Goal: Task Accomplishment & Management: Complete application form

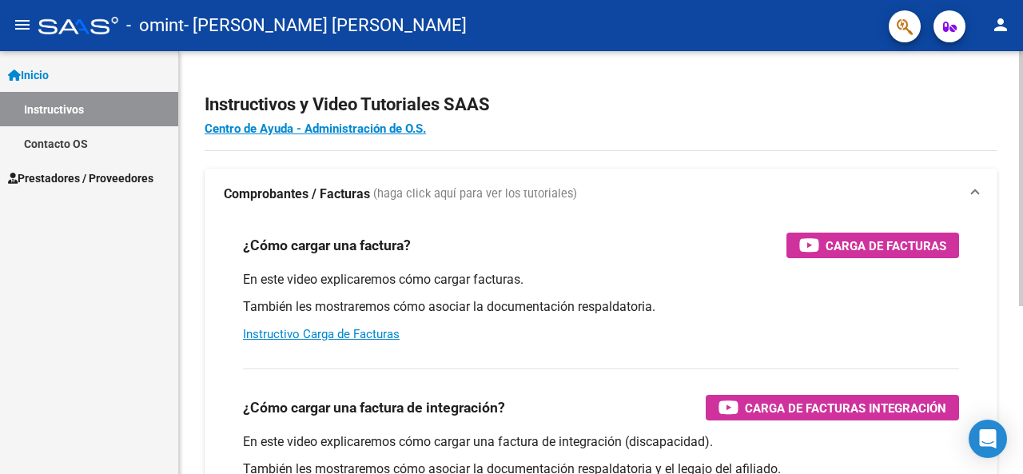
click at [963, 289] on div "¿Cómo cargar una factura? Carga de Facturas En este video explicaremos cómo car…" at bounding box center [601, 288] width 754 height 136
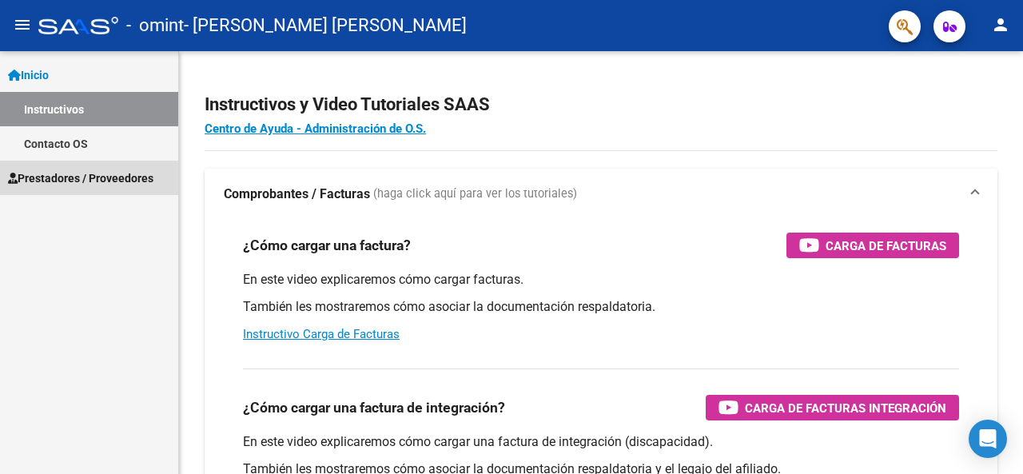
click at [88, 173] on span "Prestadores / Proveedores" at bounding box center [80, 178] width 145 height 18
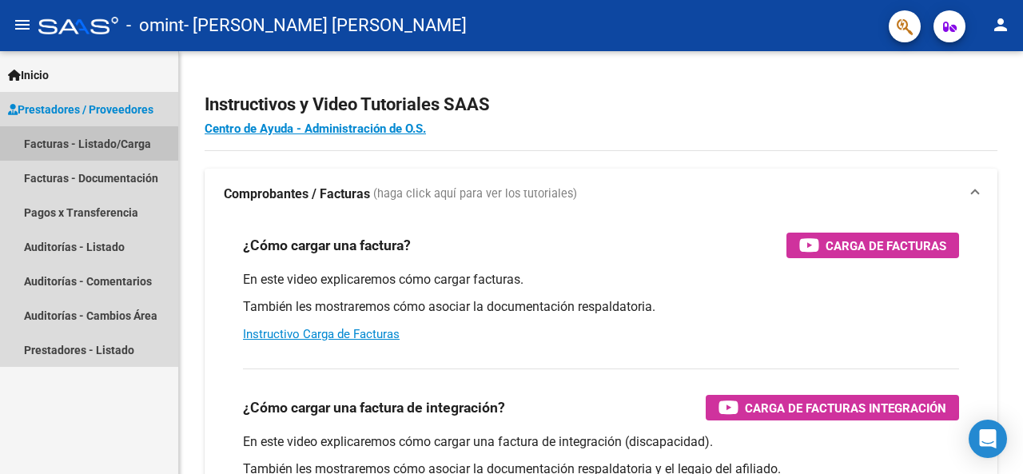
click at [77, 149] on link "Facturas - Listado/Carga" at bounding box center [89, 143] width 178 height 34
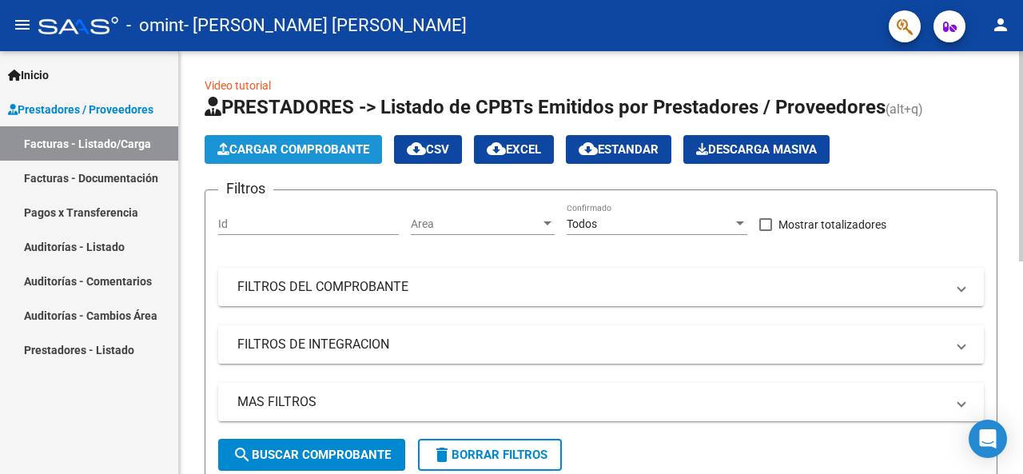
click at [326, 152] on span "Cargar Comprobante" at bounding box center [293, 149] width 152 height 14
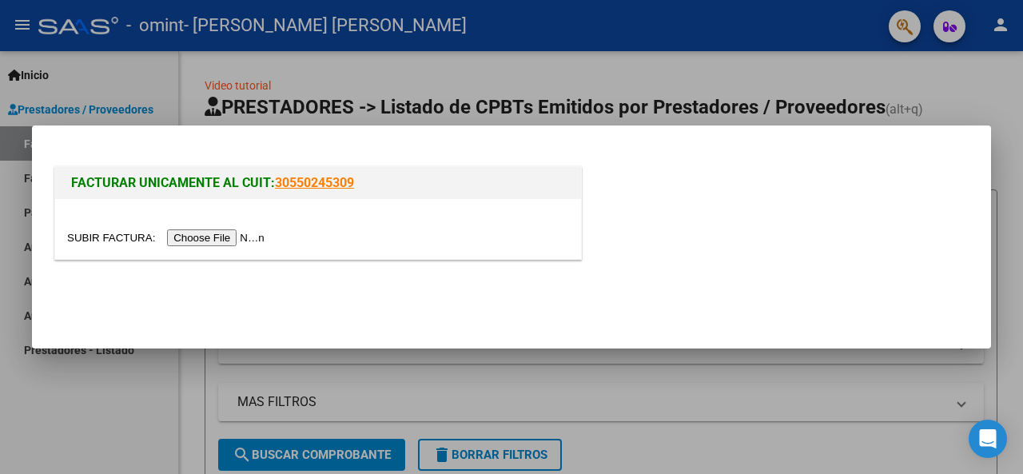
click at [225, 236] on input "file" at bounding box center [168, 237] width 202 height 17
click at [714, 404] on div at bounding box center [511, 237] width 1023 height 474
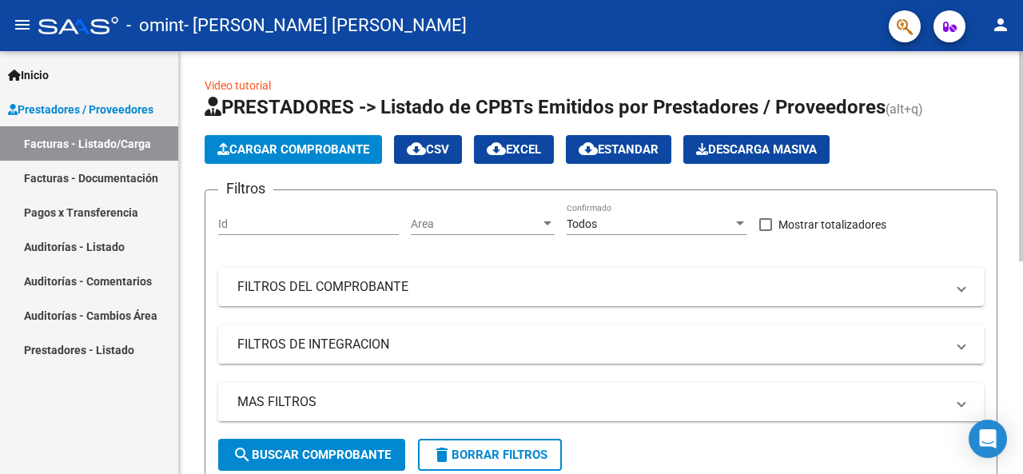
drag, startPoint x: 714, startPoint y: 404, endPoint x: 630, endPoint y: 253, distance: 172.4
click at [630, 253] on div "Filtros Id Area Area Todos Confirmado Mostrar totalizadores FILTROS DEL COMPROB…" at bounding box center [600, 321] width 765 height 236
click at [301, 150] on span "Cargar Comprobante" at bounding box center [293, 149] width 152 height 14
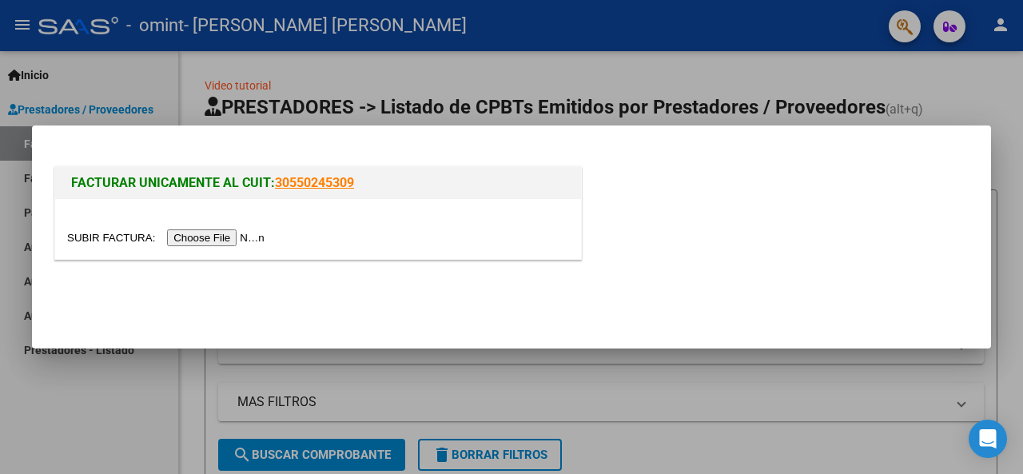
click at [229, 239] on input "file" at bounding box center [168, 237] width 202 height 17
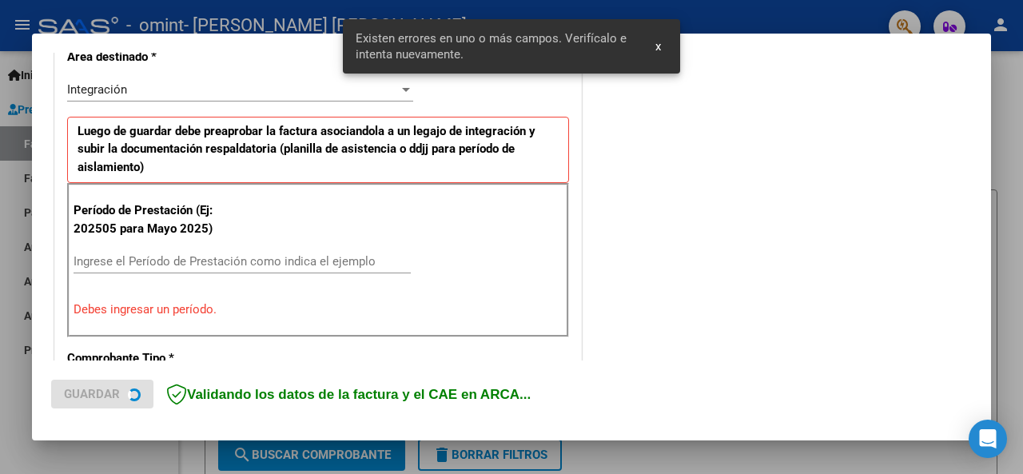
scroll to position [417, 0]
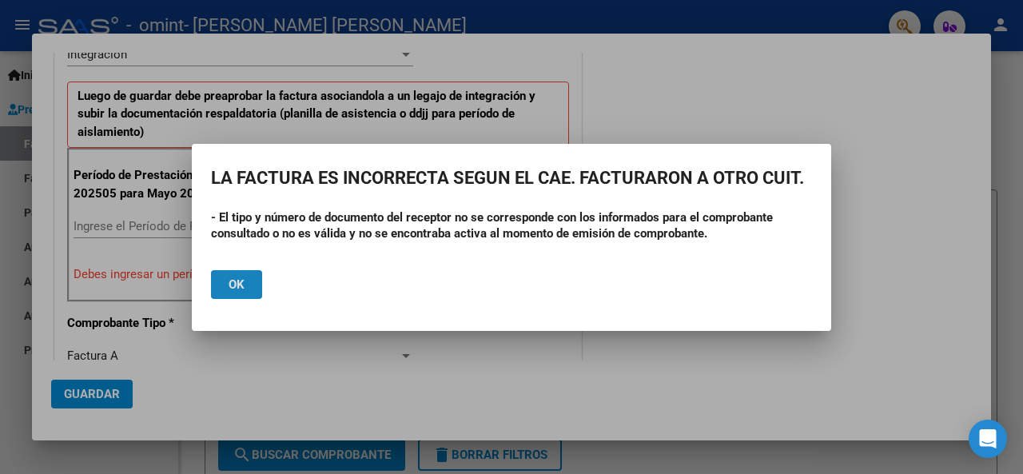
click at [238, 288] on span "Ok" at bounding box center [237, 284] width 16 height 14
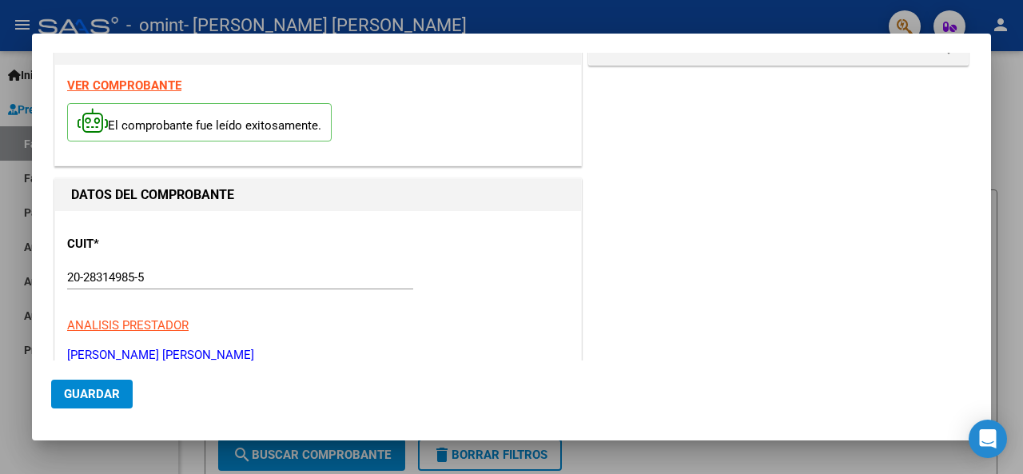
scroll to position [0, 0]
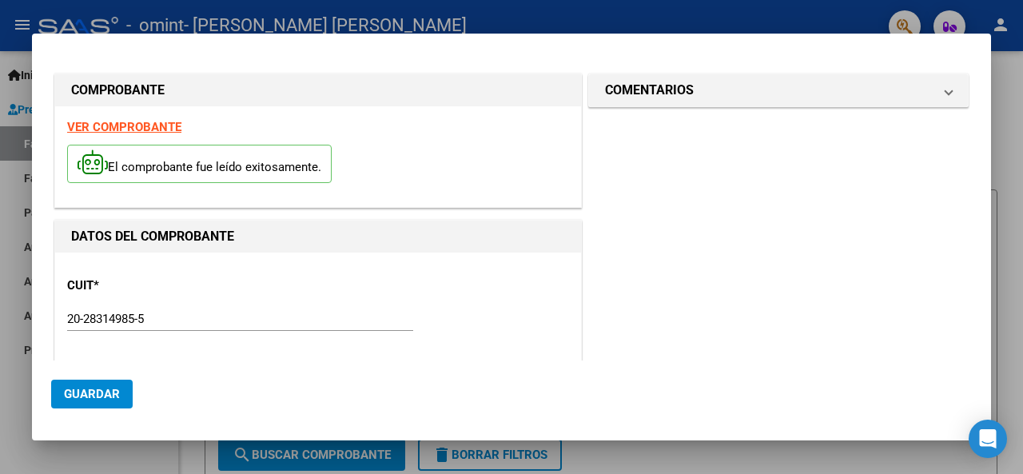
click at [775, 20] on div at bounding box center [511, 237] width 1023 height 474
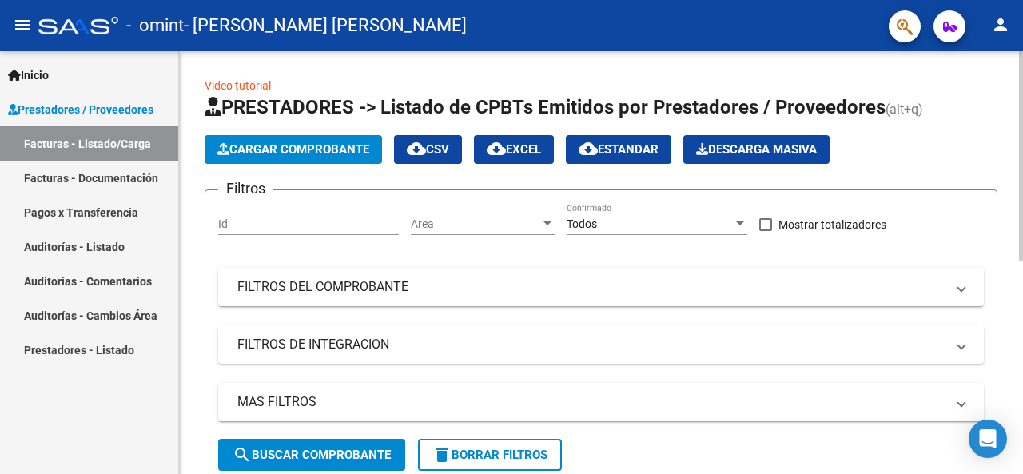
click at [288, 149] on span "Cargar Comprobante" at bounding box center [293, 149] width 152 height 14
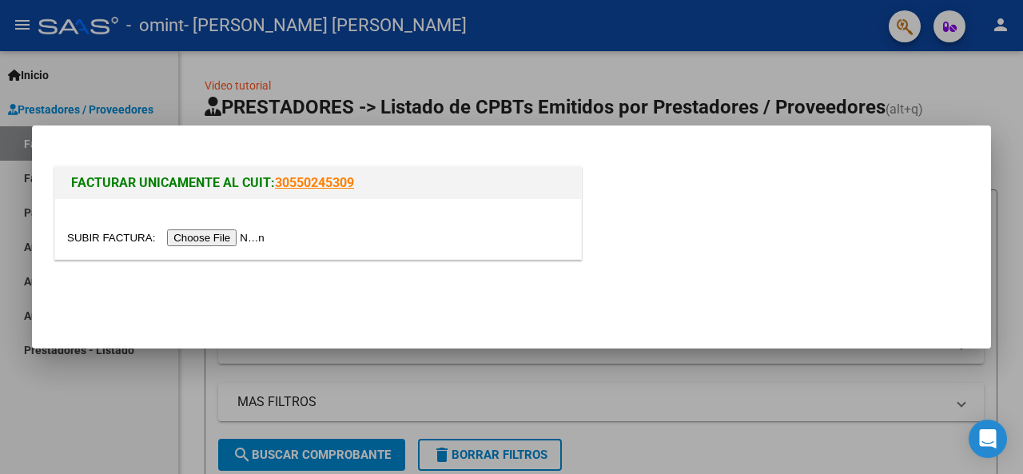
click at [242, 237] on input "file" at bounding box center [168, 237] width 202 height 17
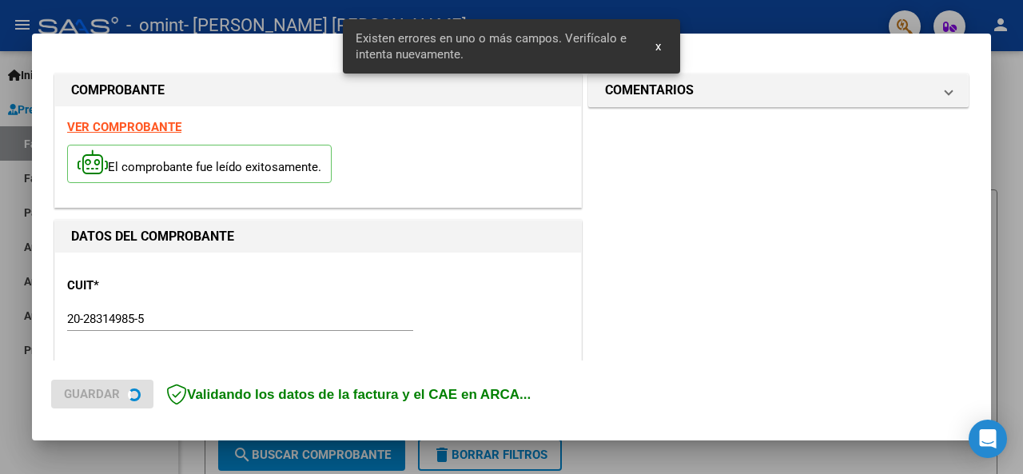
scroll to position [388, 0]
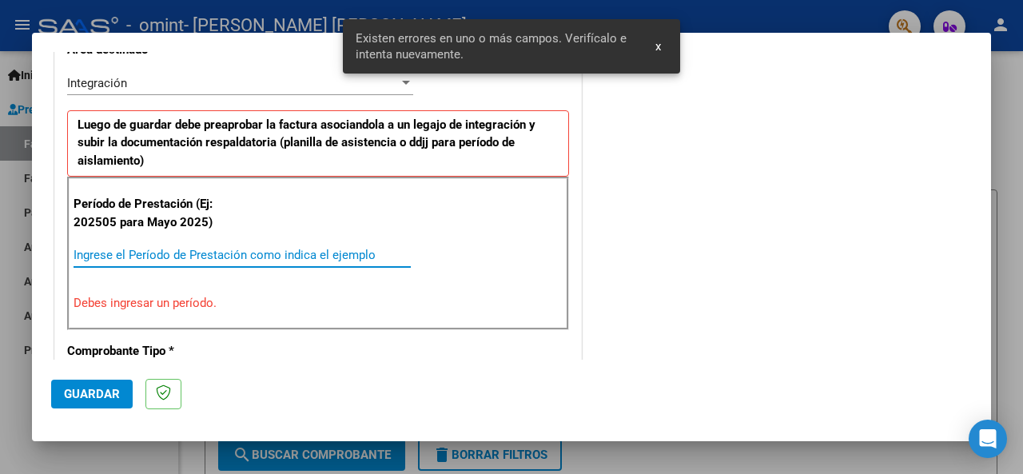
click at [116, 251] on input "Ingrese el Período de Prestación como indica el ejemplo" at bounding box center [242, 255] width 337 height 14
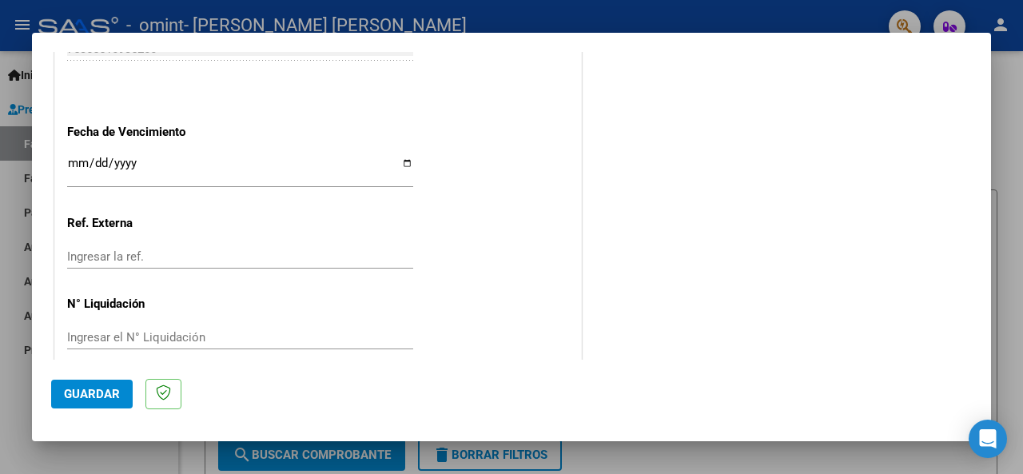
scroll to position [1115, 0]
type input "202508"
click at [406, 162] on input "Ingresar la fecha" at bounding box center [240, 169] width 346 height 26
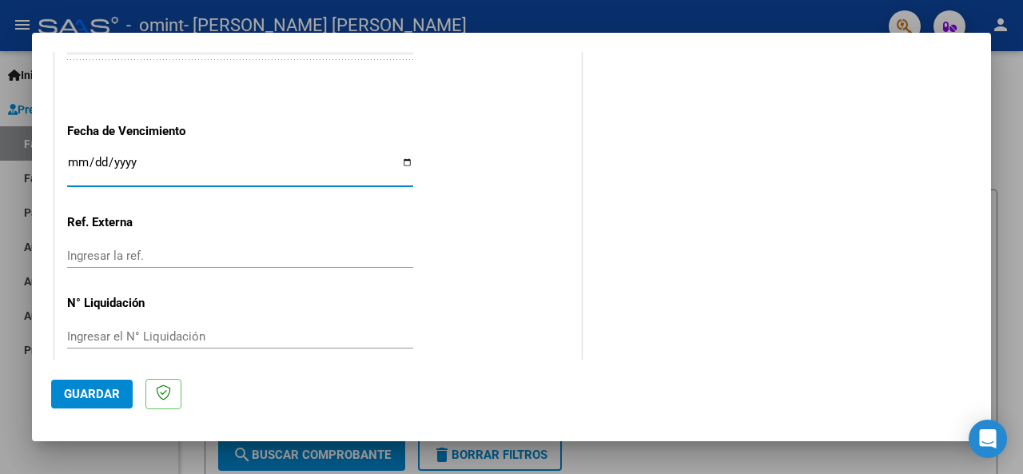
type input "[DATE]"
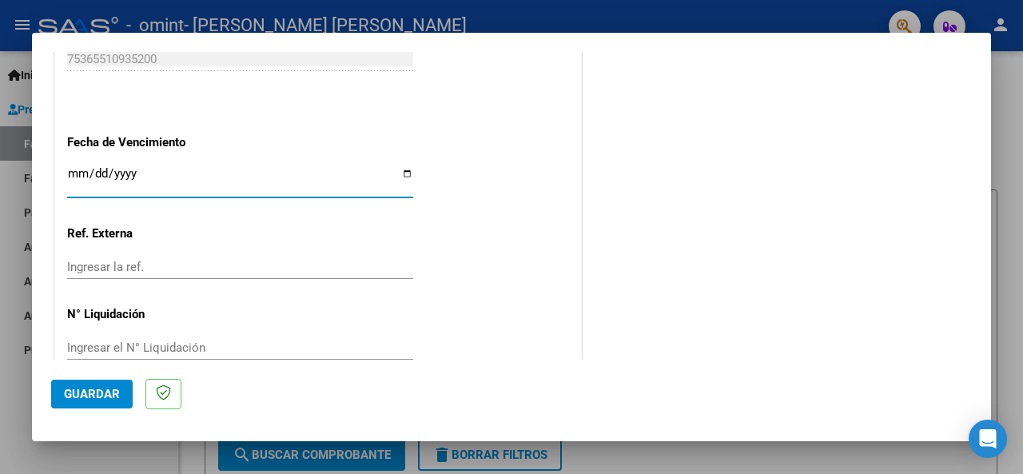
scroll to position [1130, 0]
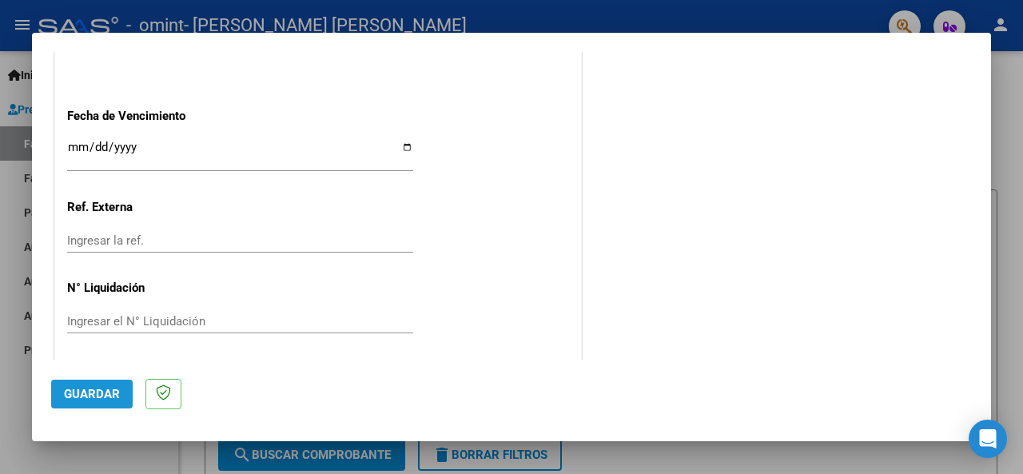
click at [102, 397] on span "Guardar" at bounding box center [92, 394] width 56 height 14
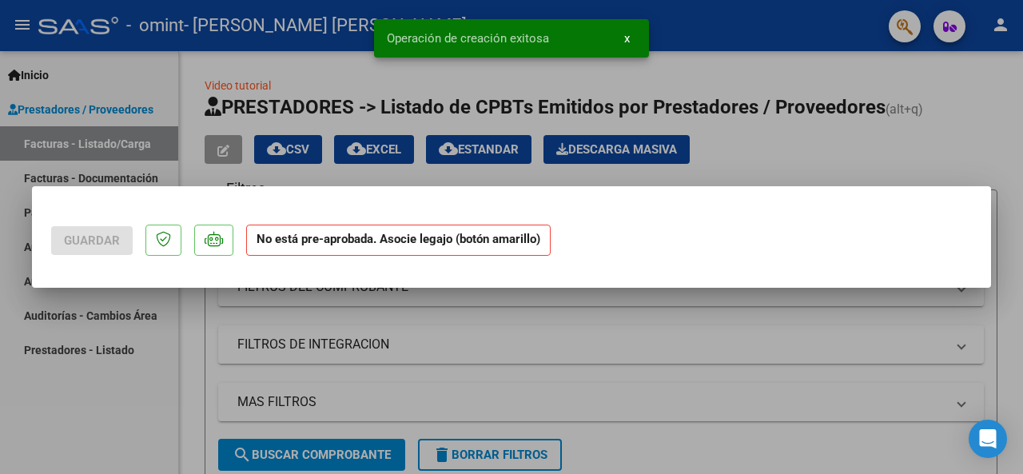
scroll to position [0, 0]
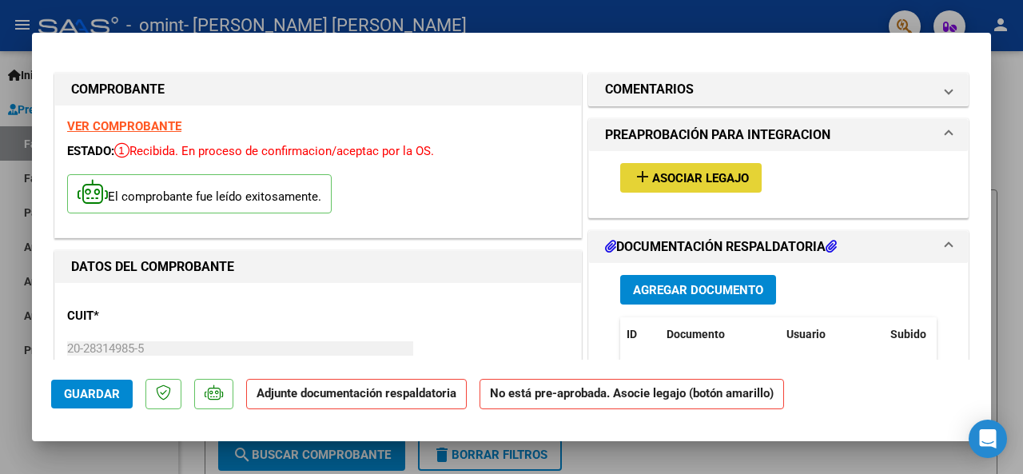
click at [697, 181] on span "Asociar Legajo" at bounding box center [700, 178] width 97 height 14
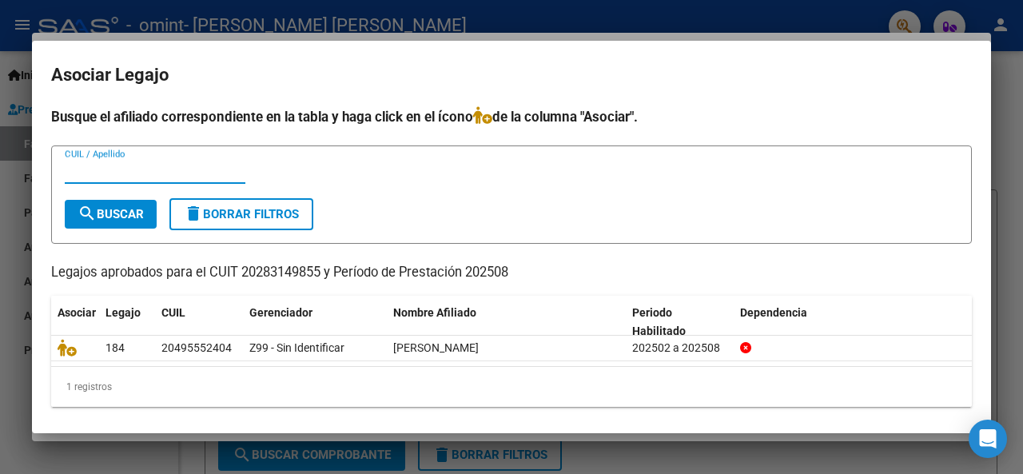
scroll to position [3, 0]
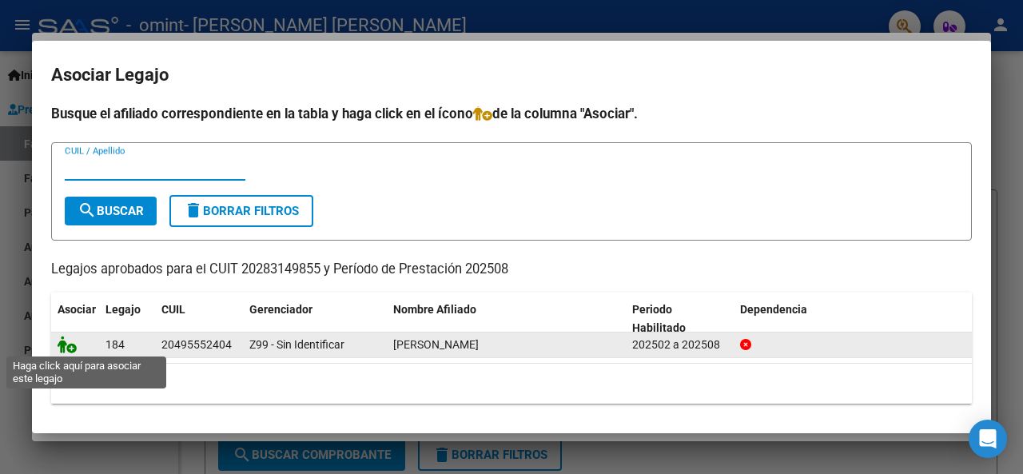
click at [64, 348] on icon at bounding box center [67, 345] width 19 height 18
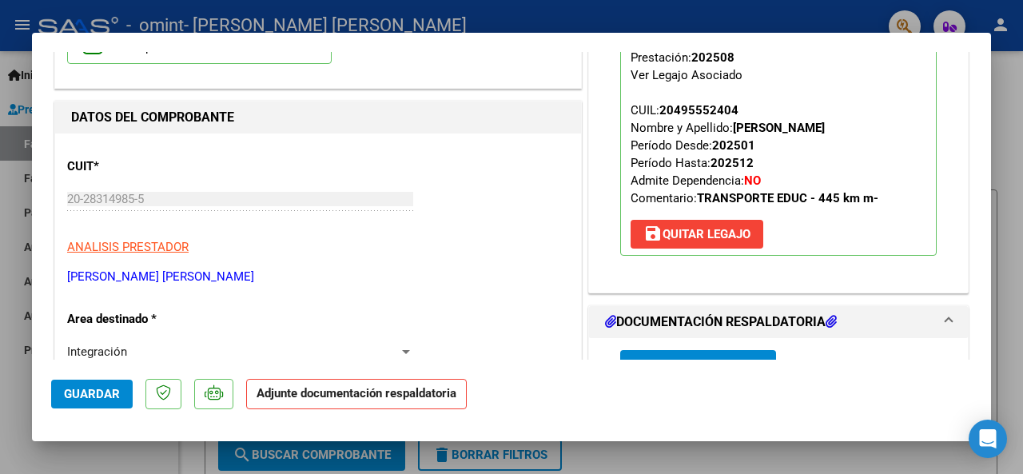
scroll to position [168, 0]
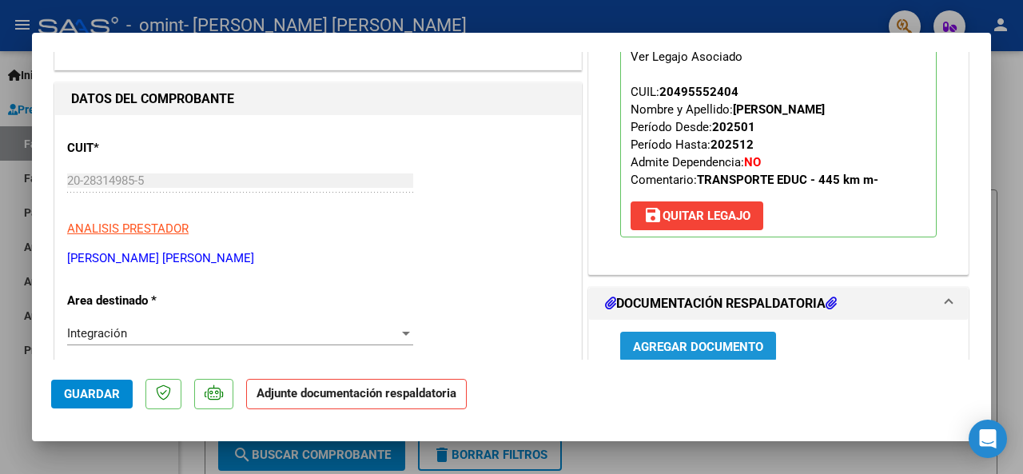
click at [703, 352] on span "Agregar Documento" at bounding box center [698, 347] width 130 height 14
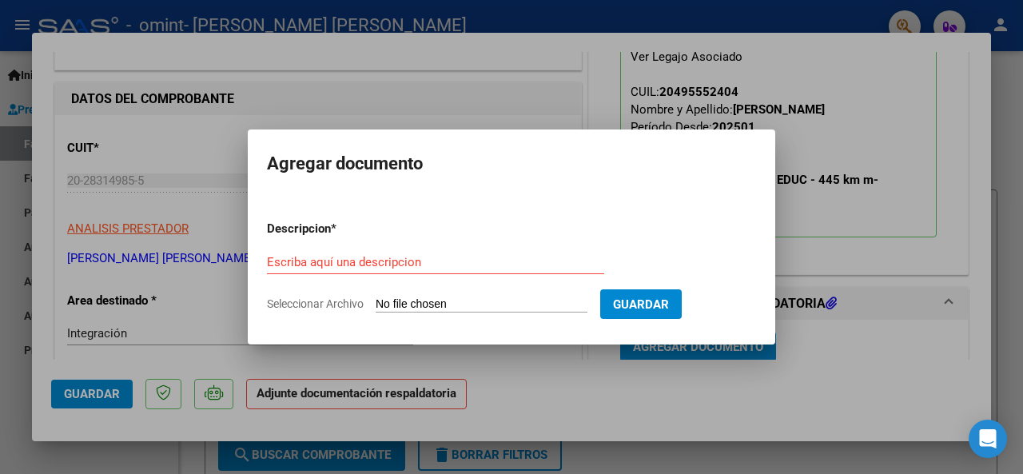
click at [377, 298] on input "Seleccionar Archivo" at bounding box center [482, 304] width 212 height 15
type input "C:\fakepath\ASISTENCIA [PERSON_NAME] AGOSTO.pdf"
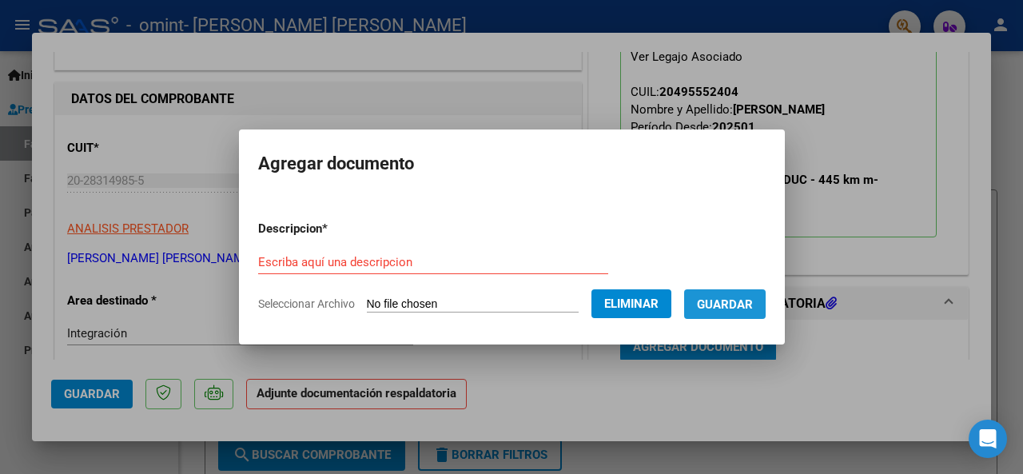
click at [748, 297] on span "Guardar" at bounding box center [725, 304] width 56 height 14
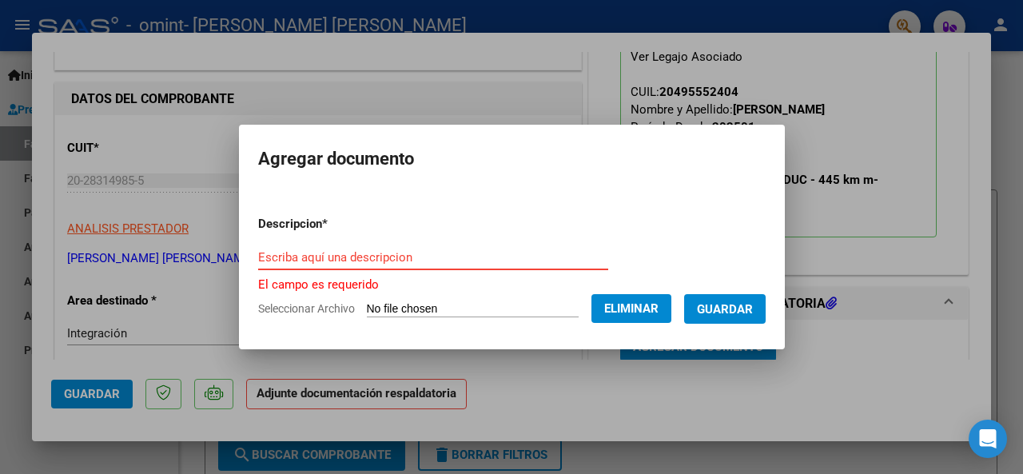
click at [348, 258] on input "Escriba aquí una descripcion" at bounding box center [433, 257] width 350 height 14
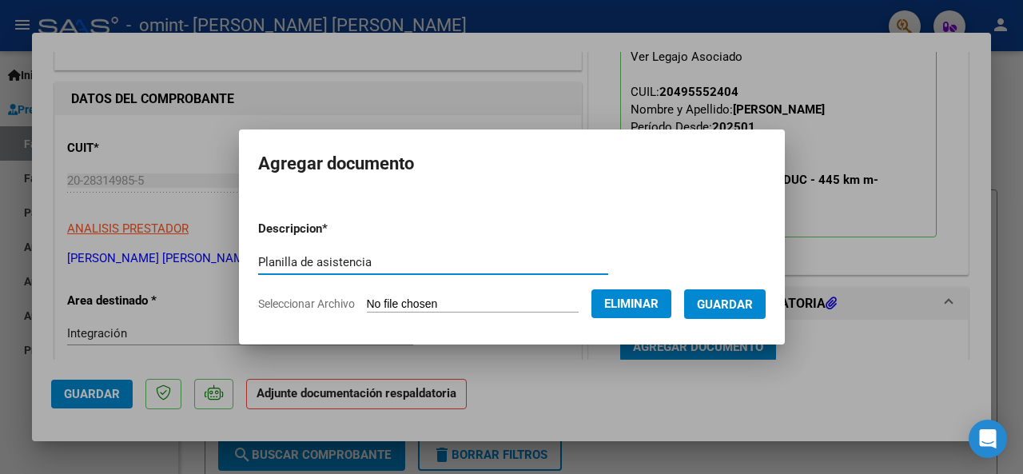
type input "Planilla de asistencia"
click at [738, 303] on span "Guardar" at bounding box center [725, 304] width 56 height 14
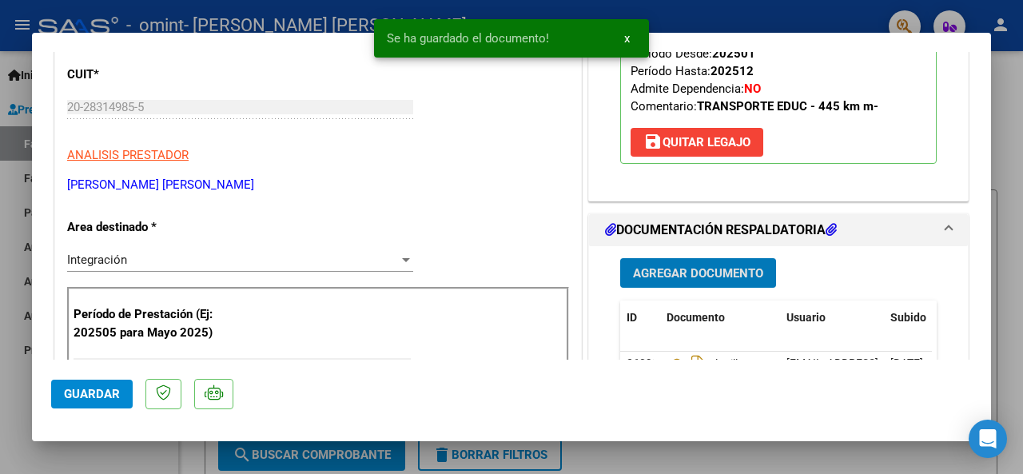
scroll to position [0, 0]
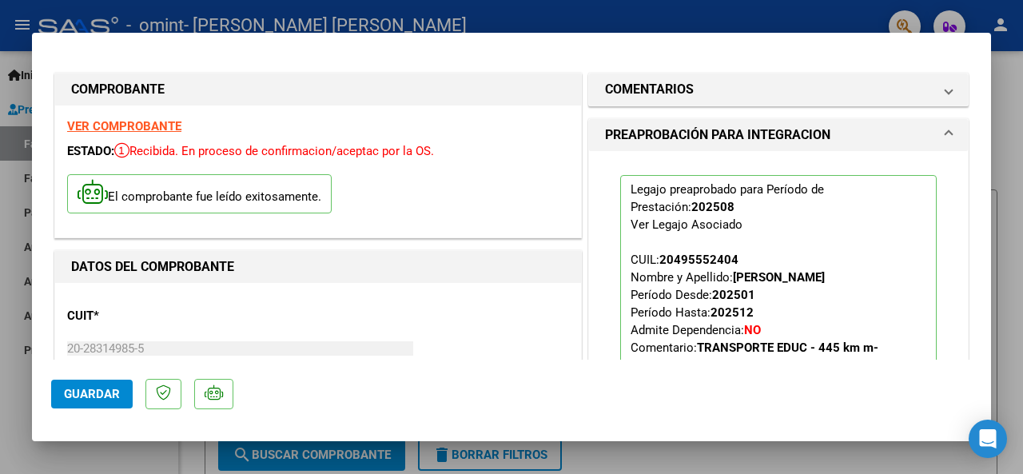
click at [853, 455] on div at bounding box center [511, 237] width 1023 height 474
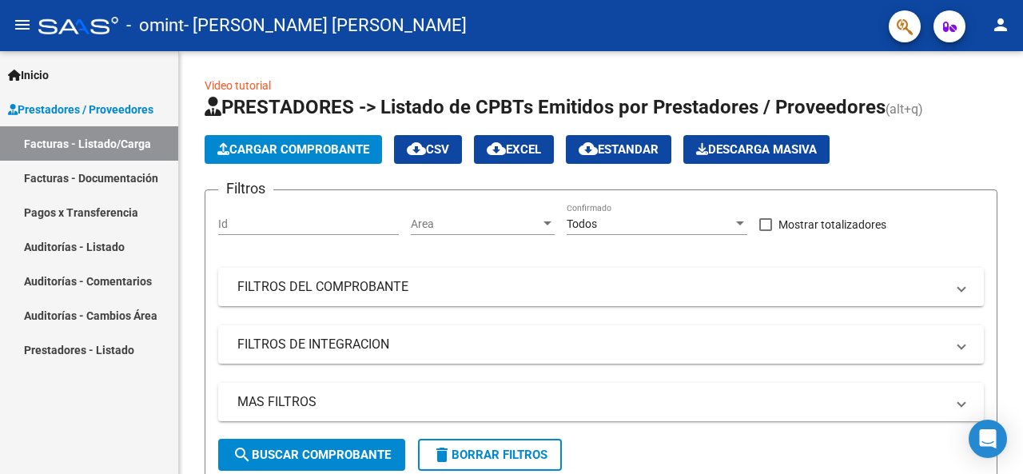
click at [91, 207] on link "Pagos x Transferencia" at bounding box center [89, 212] width 178 height 34
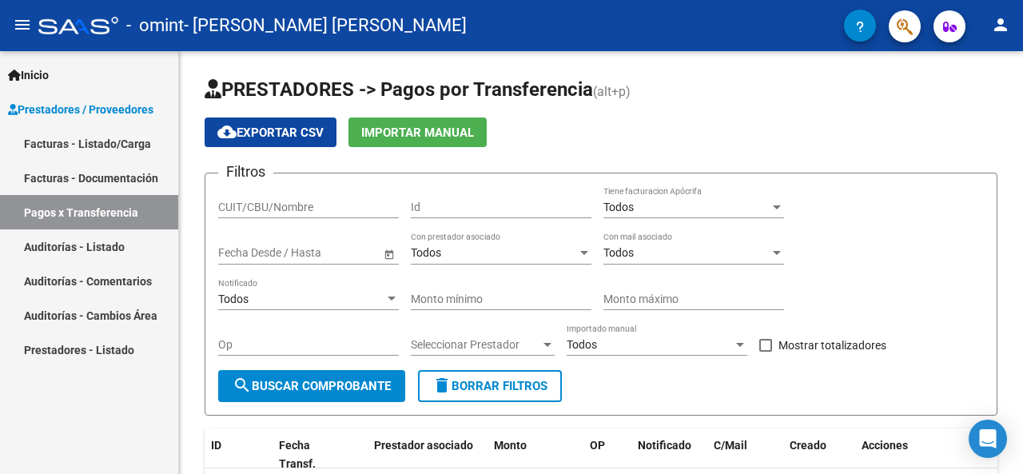
click at [97, 252] on link "Auditorías - Listado" at bounding box center [89, 246] width 178 height 34
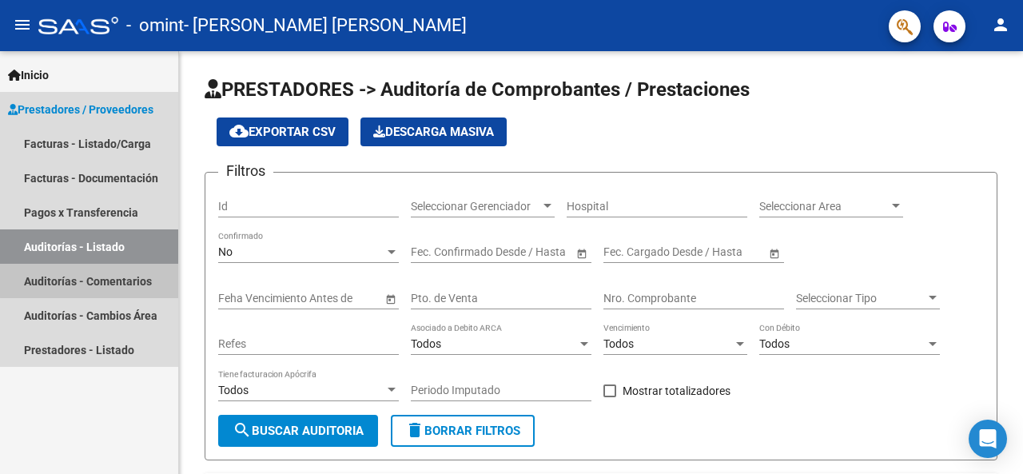
click at [109, 280] on link "Auditorías - Comentarios" at bounding box center [89, 281] width 178 height 34
